Goal: Task Accomplishment & Management: Use online tool/utility

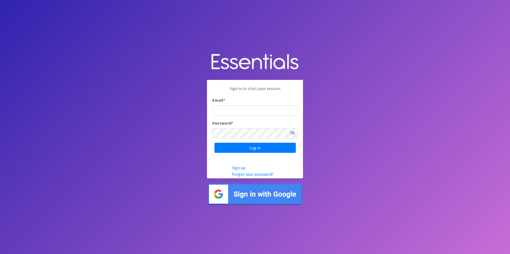
type input "[PERSON_NAME][EMAIL_ADDRESS][PERSON_NAME][DOMAIN_NAME]"
click at [214, 143] on input "Log in" at bounding box center [254, 148] width 81 height 10
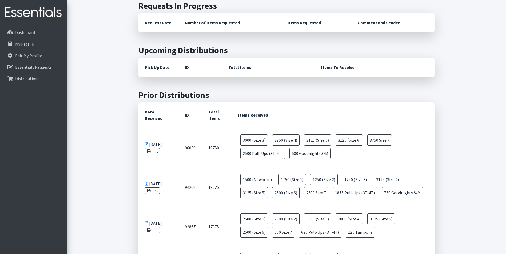
scroll to position [160, 0]
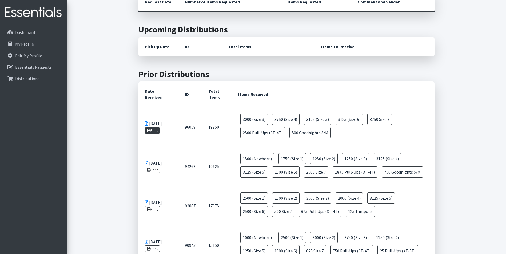
click at [151, 130] on link "Print" at bounding box center [152, 130] width 15 height 6
click at [459, 81] on main "Make a request # of Individuals Specify the number of individuals for each prod…" at bounding box center [286, 149] width 439 height 477
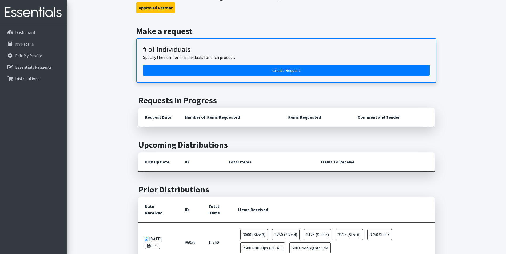
scroll to position [0, 0]
